Goal: Task Accomplishment & Management: Manage account settings

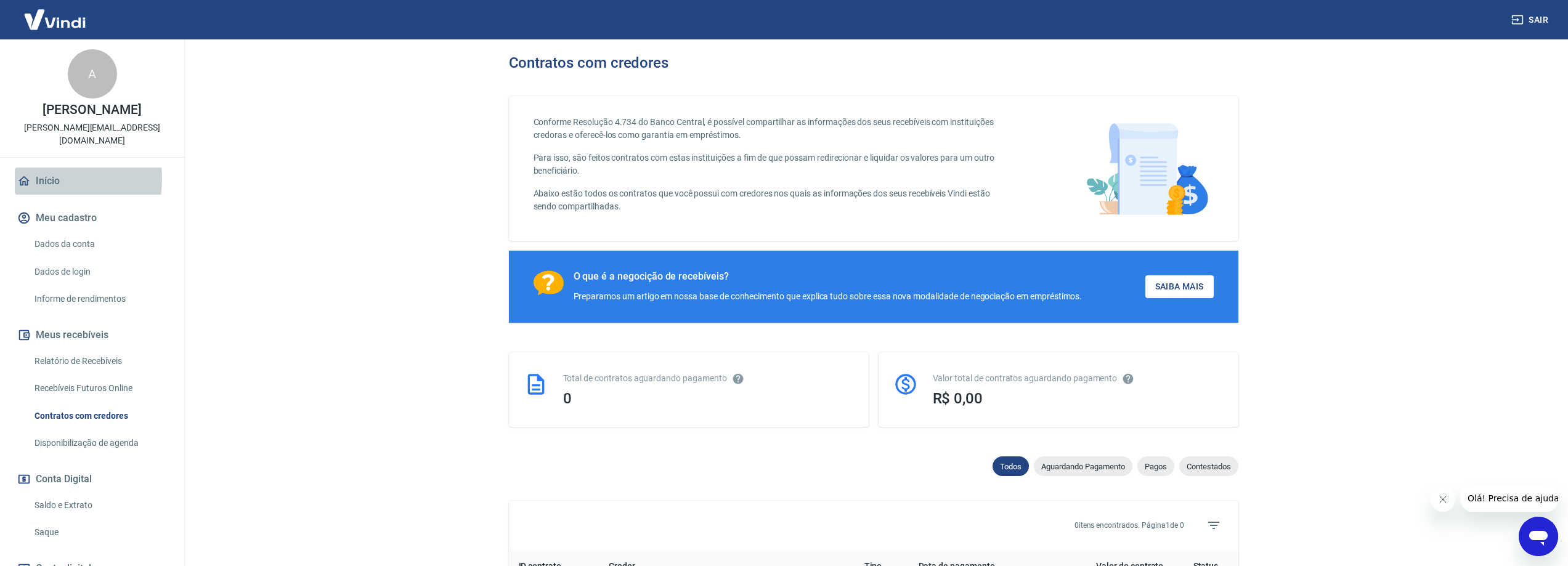
click at [49, 167] on link "Início" at bounding box center [92, 180] width 155 height 27
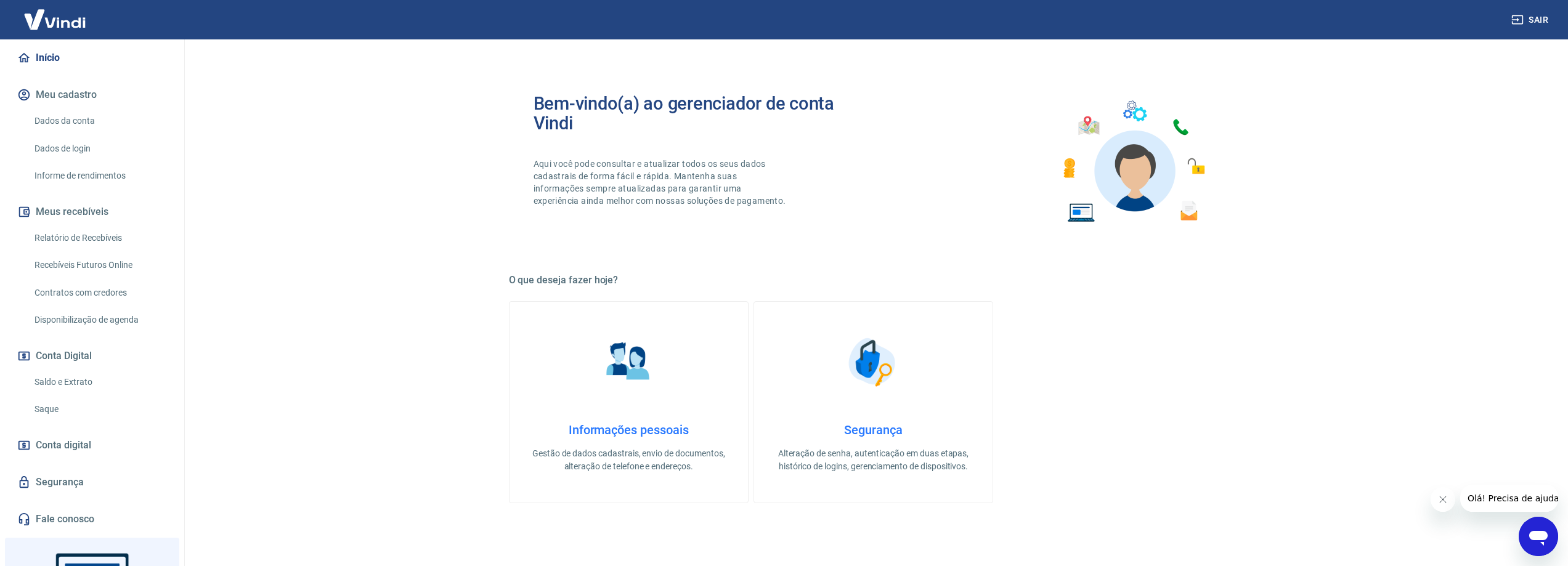
scroll to position [185, 0]
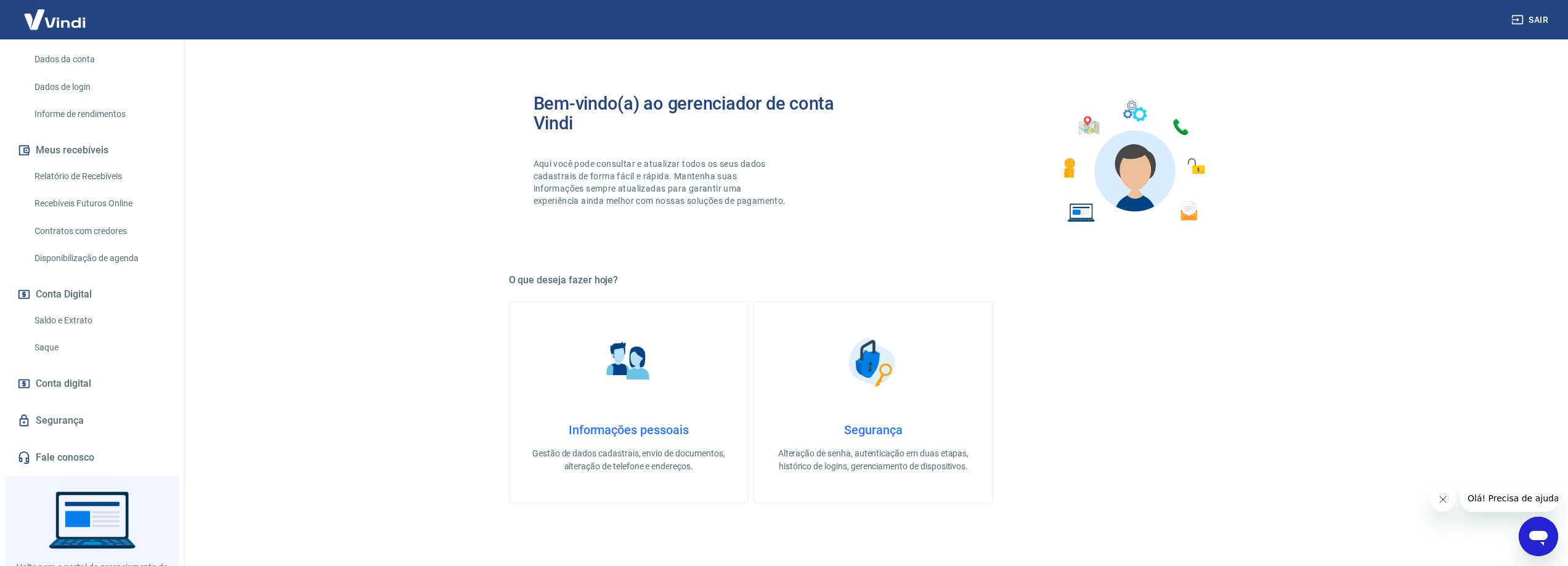
click at [64, 308] on link "Saldo e Extrato" at bounding box center [99, 320] width 140 height 25
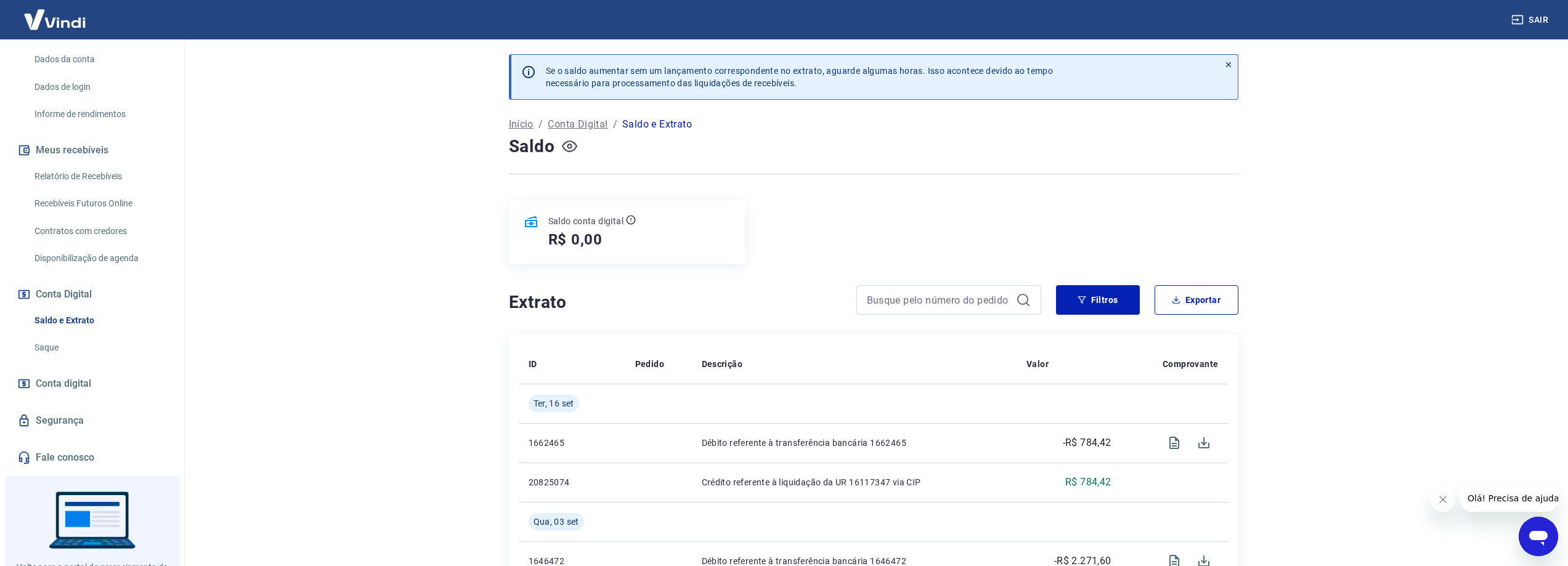
click at [566, 148] on icon "button" at bounding box center [569, 146] width 16 height 16
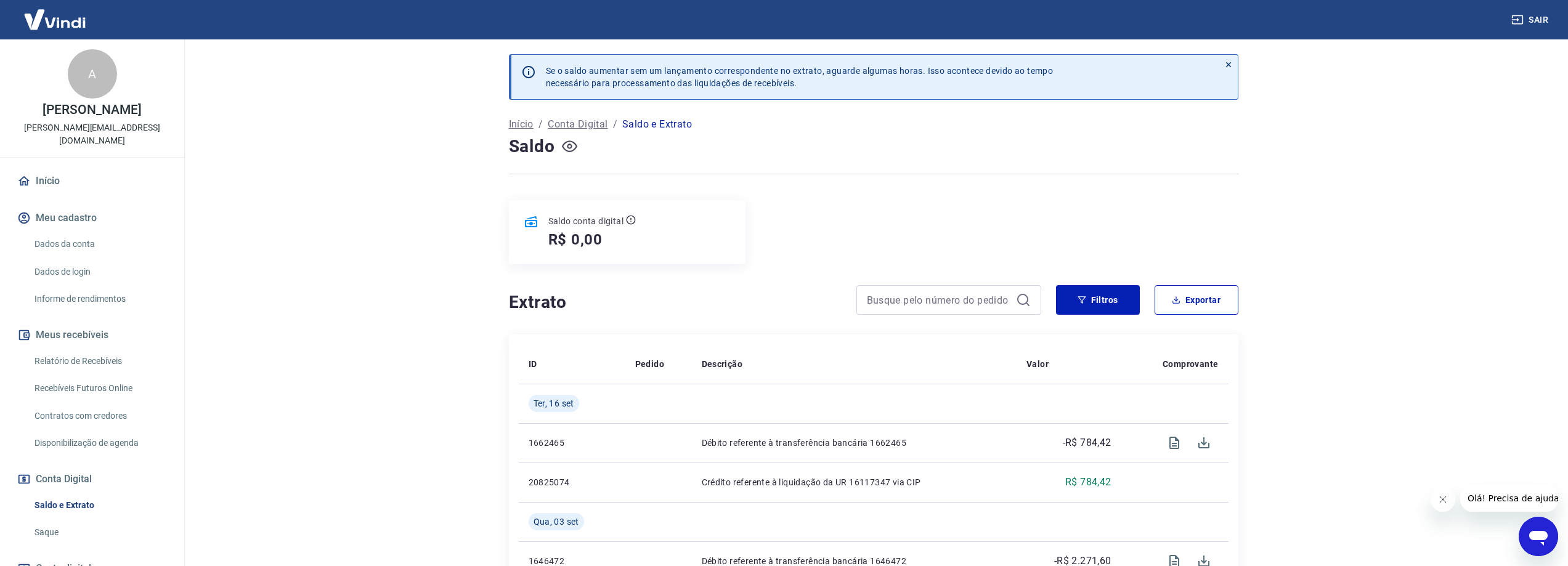
click at [81, 25] on img at bounding box center [55, 19] width 81 height 38
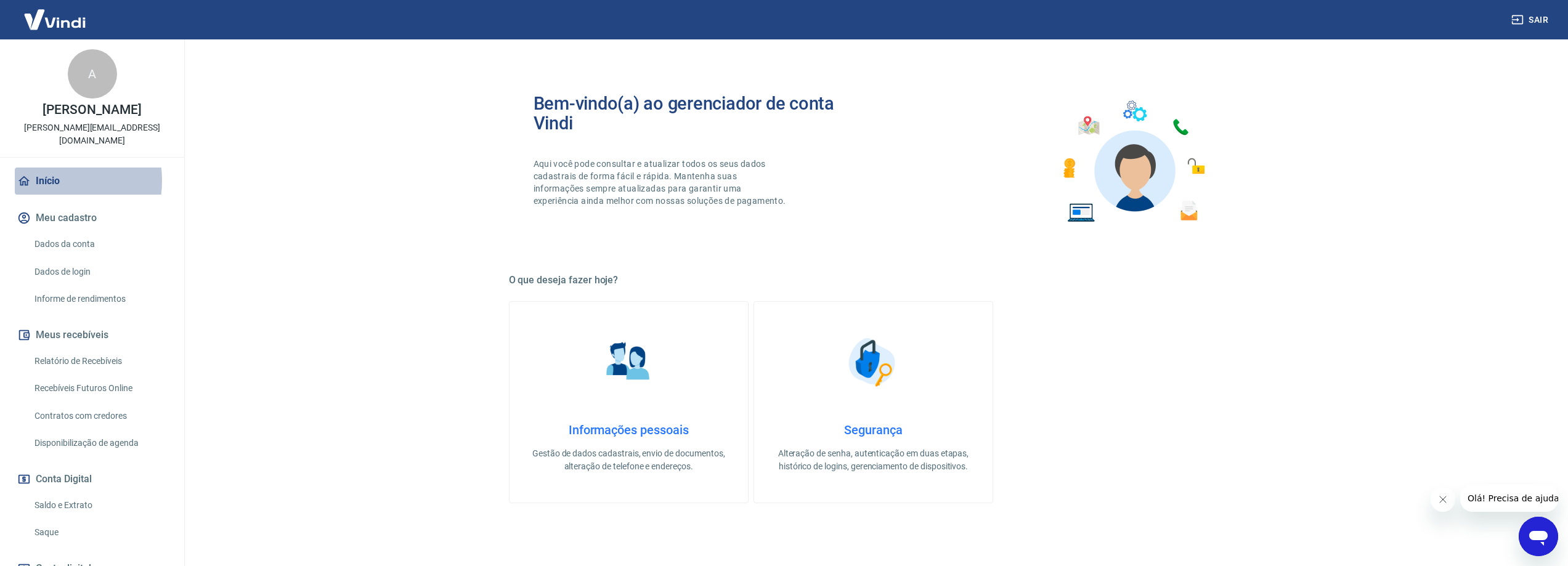
click at [44, 167] on link "Início" at bounding box center [92, 180] width 155 height 27
click at [39, 167] on link "Início" at bounding box center [92, 180] width 155 height 27
click at [79, 493] on link "Saldo e Extrato" at bounding box center [99, 504] width 140 height 25
